Goal: Transaction & Acquisition: Book appointment/travel/reservation

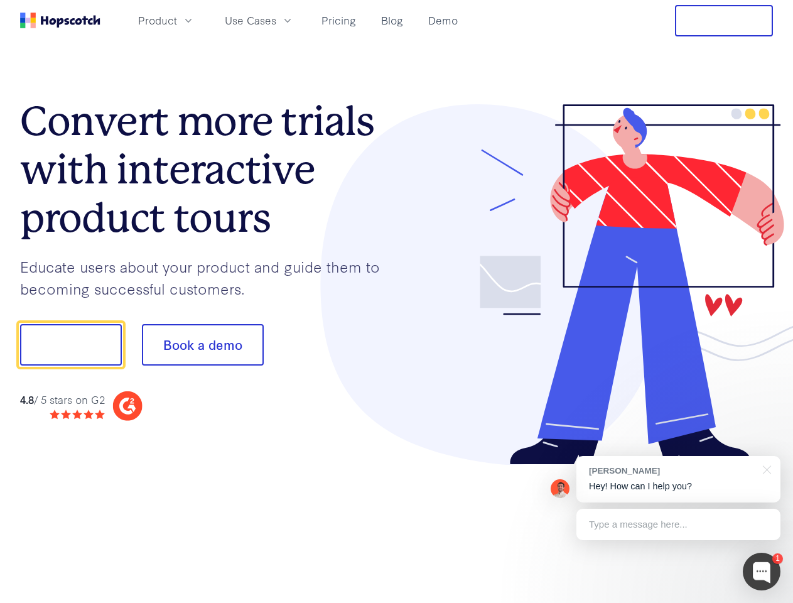
click at [397, 301] on div at bounding box center [585, 284] width 377 height 361
click at [177, 20] on span "Product" at bounding box center [157, 21] width 39 height 16
click at [276, 20] on span "Use Cases" at bounding box center [251, 21] width 52 height 16
click at [724, 21] on button "Free Trial" at bounding box center [724, 20] width 98 height 31
click at [70, 345] on button "Show me!" at bounding box center [71, 344] width 102 height 41
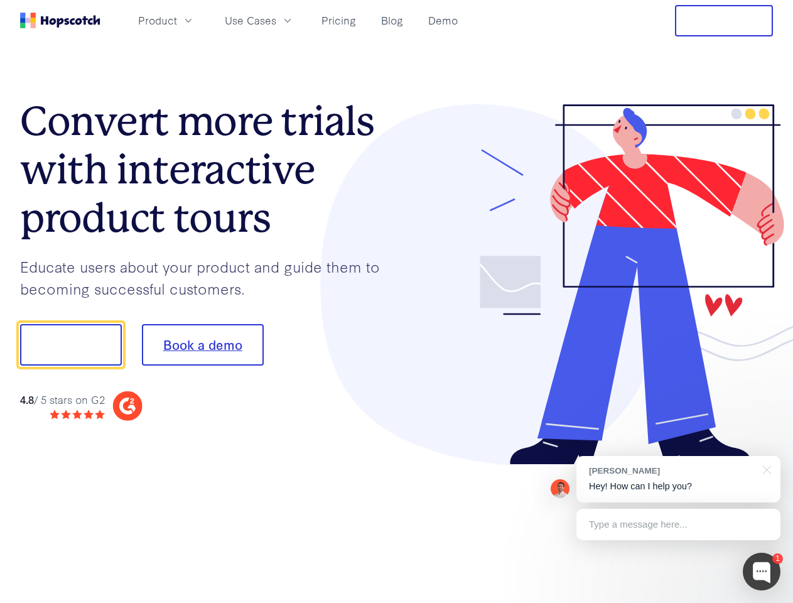
click at [202, 345] on button "Book a demo" at bounding box center [203, 344] width 122 height 41
click at [762, 572] on div at bounding box center [762, 572] width 38 height 38
click at [678, 479] on div "[PERSON_NAME] Hey! How can I help you?" at bounding box center [679, 479] width 204 height 46
click at [765, 469] on div at bounding box center [764, 469] width 31 height 26
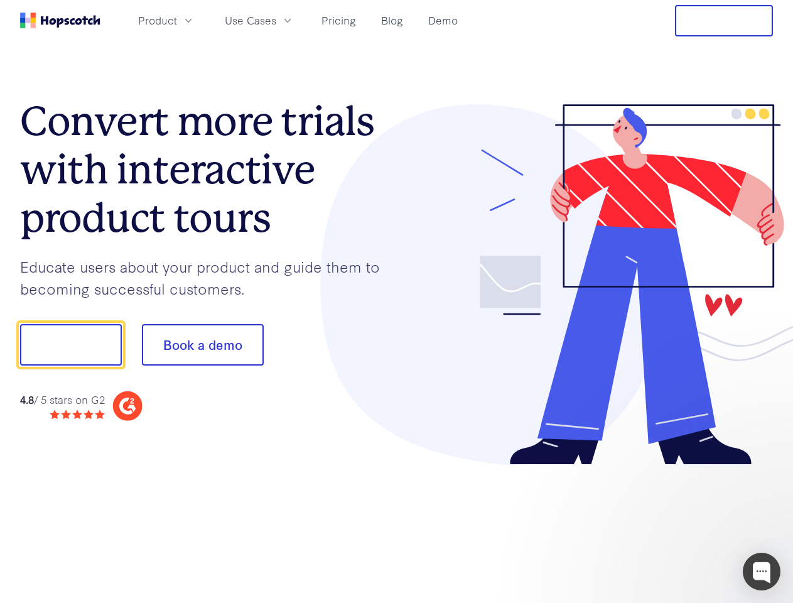
click at [678, 524] on div at bounding box center [663, 343] width 236 height 419
